Goal: Information Seeking & Learning: Find specific fact

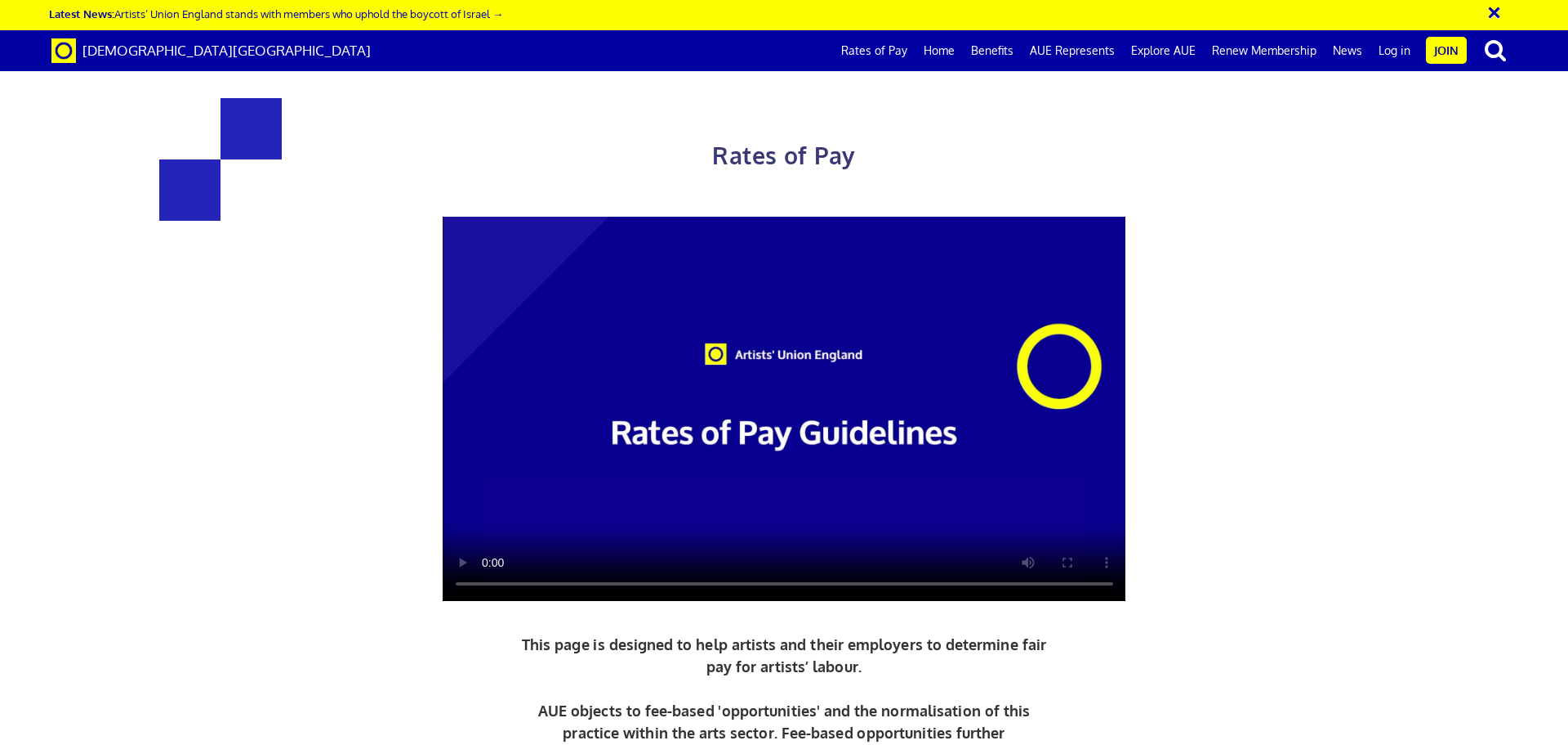
scroll to position [654, 0]
drag, startPoint x: 928, startPoint y: 535, endPoint x: 1107, endPoint y: 536, distance: 179.0
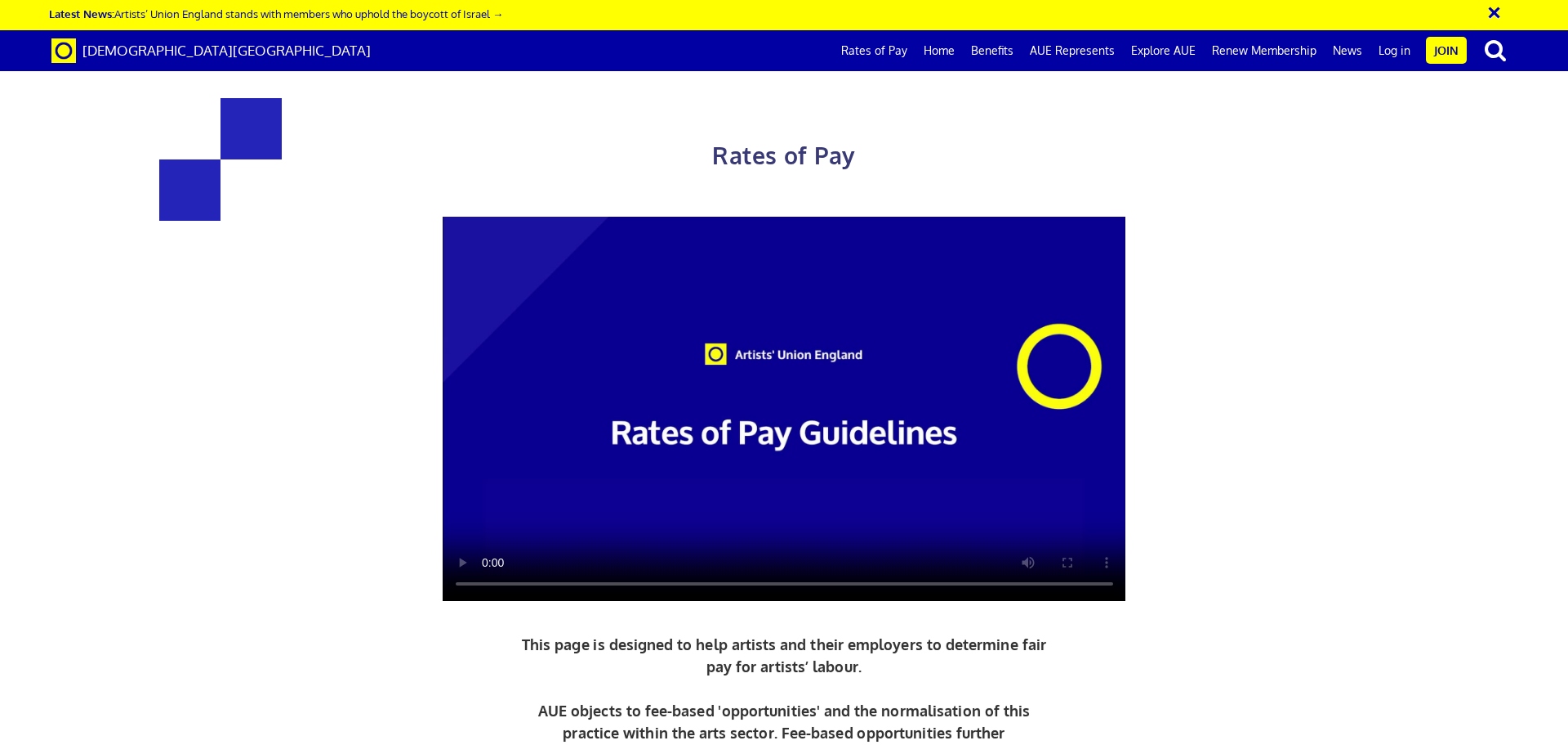
scroll to position [817, 0]
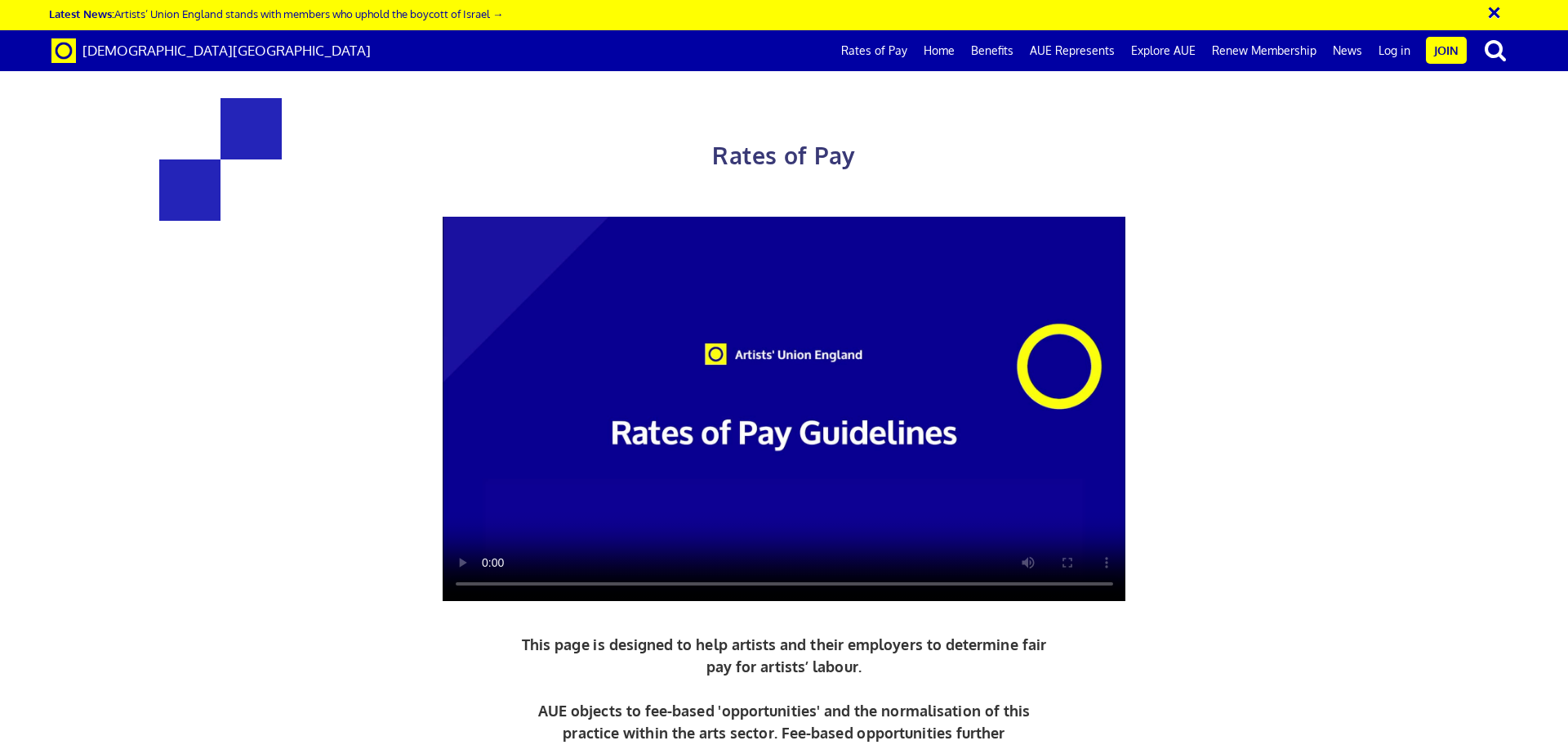
drag, startPoint x: 1215, startPoint y: 389, endPoint x: 1252, endPoint y: 395, distance: 37.5
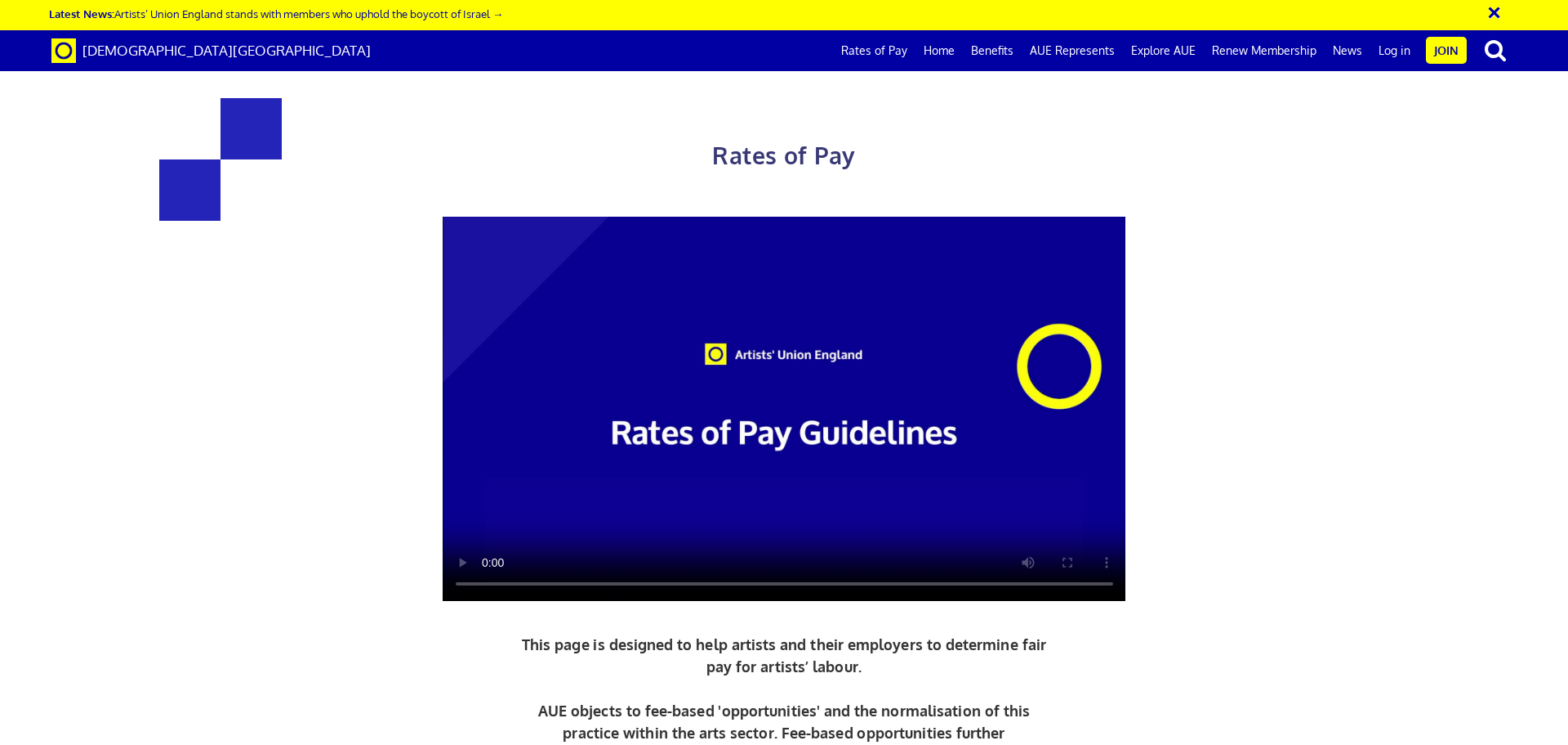
scroll to position [2452, 0]
drag, startPoint x: 706, startPoint y: 416, endPoint x: 1096, endPoint y: 418, distance: 390.0
